Goal: Communication & Community: Participate in discussion

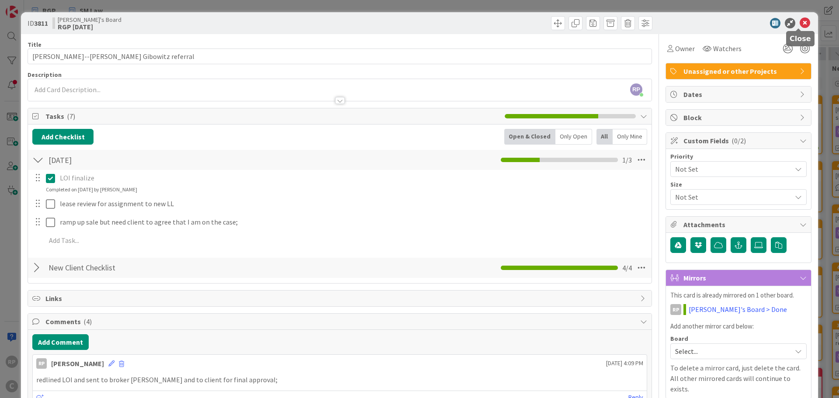
click at [800, 23] on icon at bounding box center [805, 23] width 10 height 10
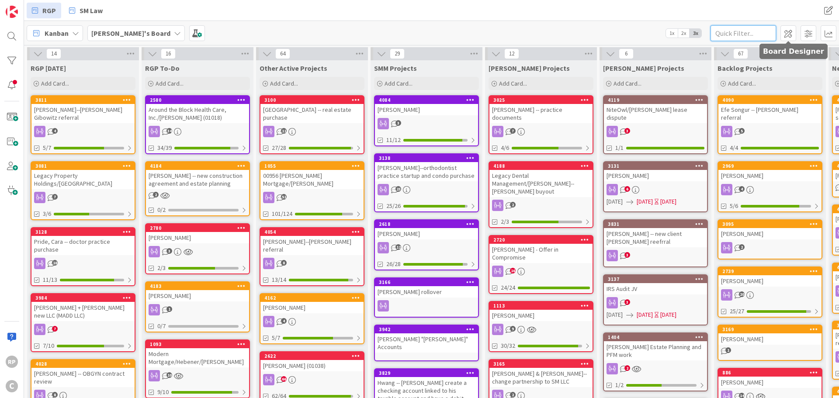
click at [748, 36] on input "text" at bounding box center [744, 33] width 66 height 16
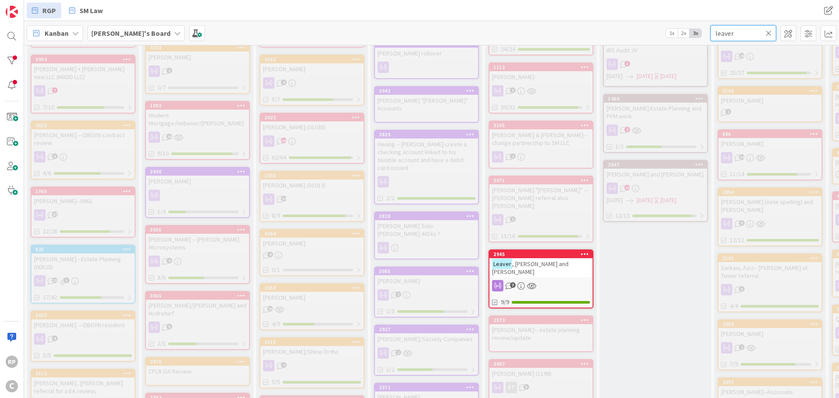
scroll to position [262, 0]
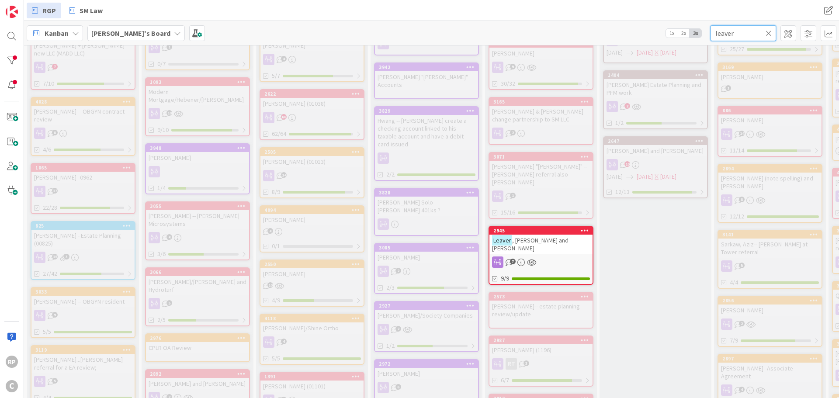
type input "leaver"
click at [541, 228] on div "2945" at bounding box center [543, 231] width 99 height 6
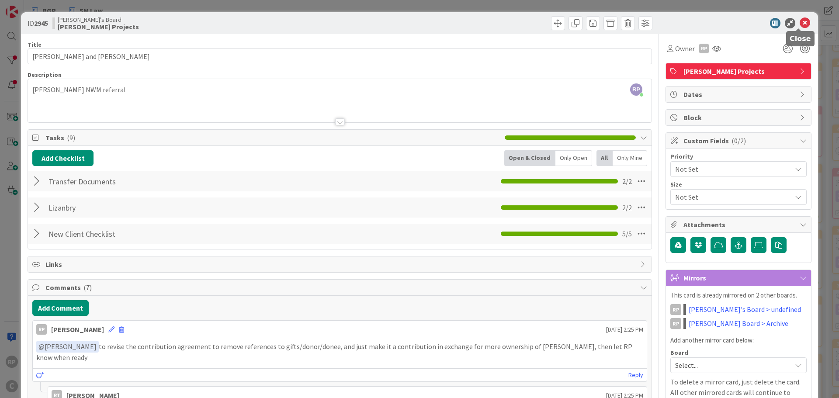
click at [800, 25] on icon at bounding box center [805, 23] width 10 height 10
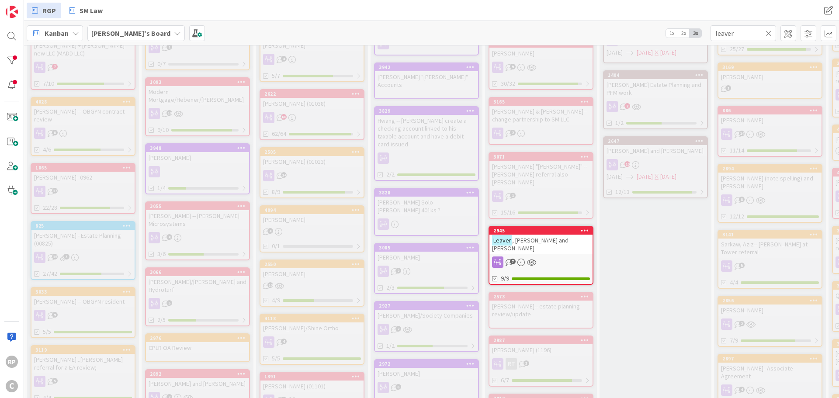
click at [771, 33] on icon at bounding box center [769, 33] width 6 height 8
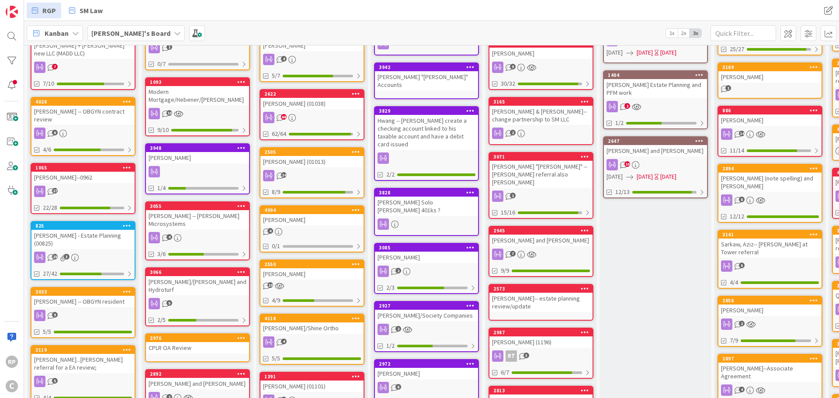
click at [534, 228] on div "2945" at bounding box center [543, 231] width 99 height 6
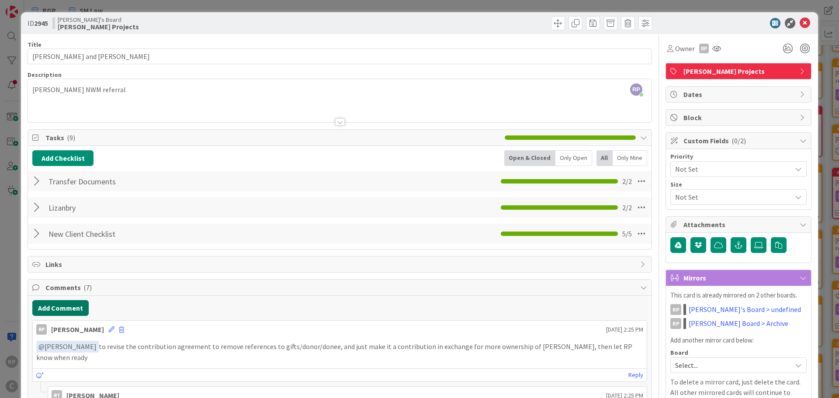
click at [63, 308] on button "Add Comment" at bounding box center [60, 308] width 56 height 16
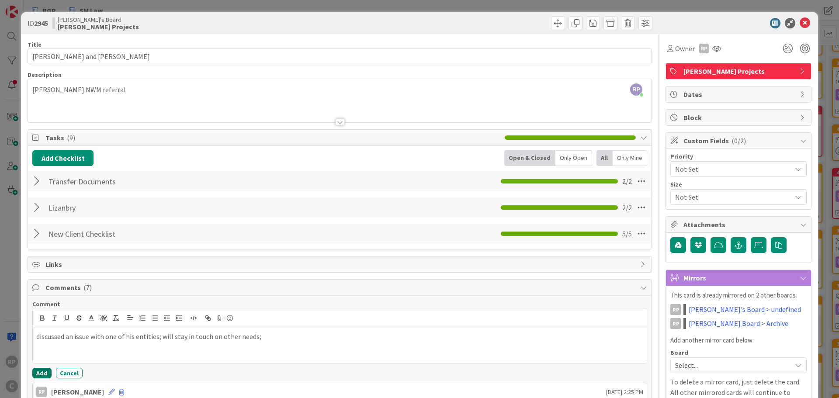
click at [42, 377] on button "Add" at bounding box center [41, 373] width 19 height 10
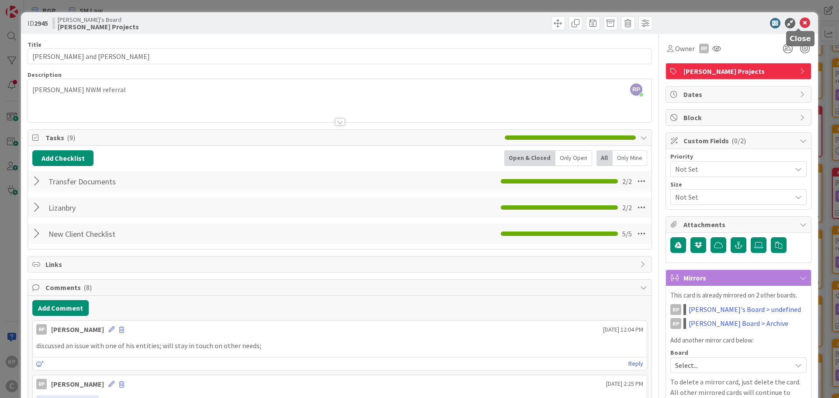
click at [804, 23] on icon at bounding box center [805, 23] width 10 height 10
